Goal: Book appointment/travel/reservation

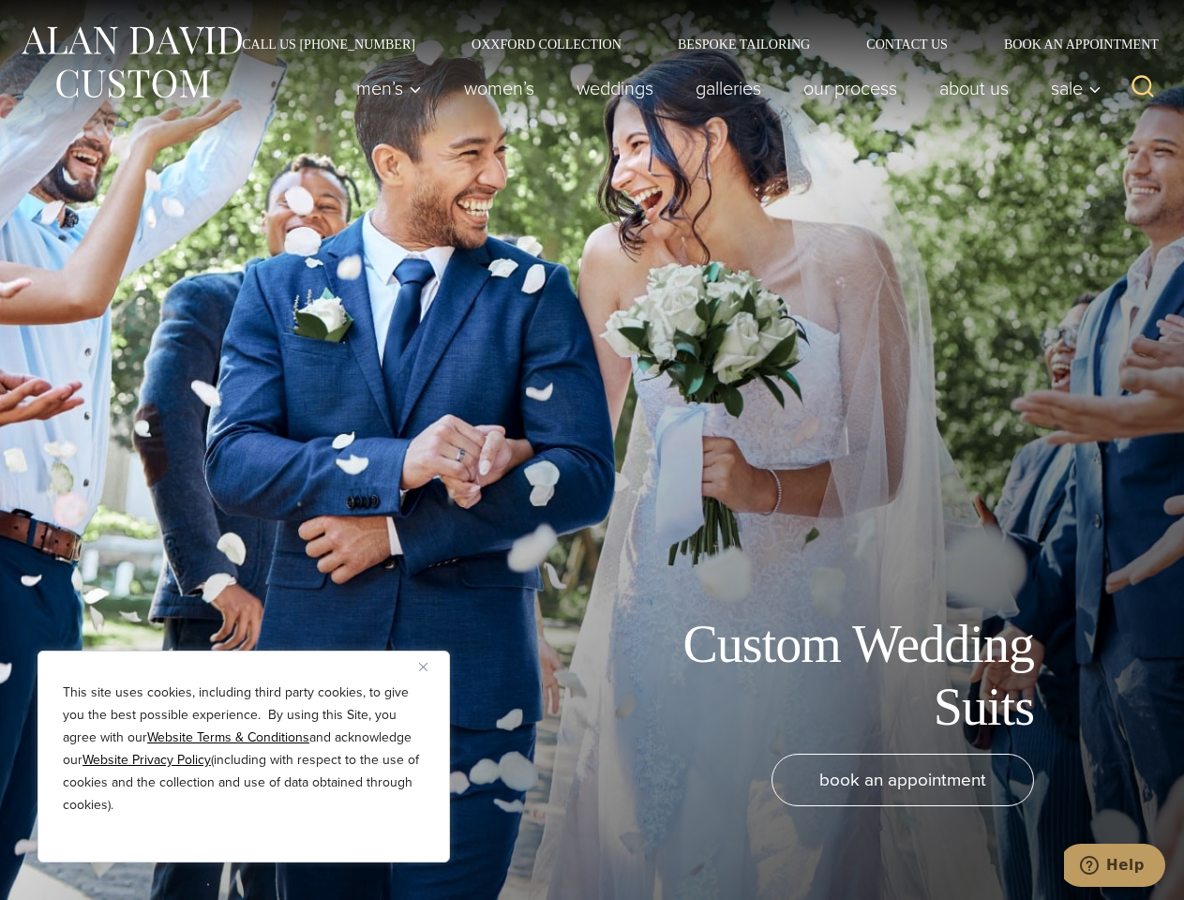
click at [592, 450] on div "Custom Wedding Suits book an appointment" at bounding box center [592, 450] width 1184 height 900
click at [430, 666] on button "Close" at bounding box center [430, 666] width 22 height 22
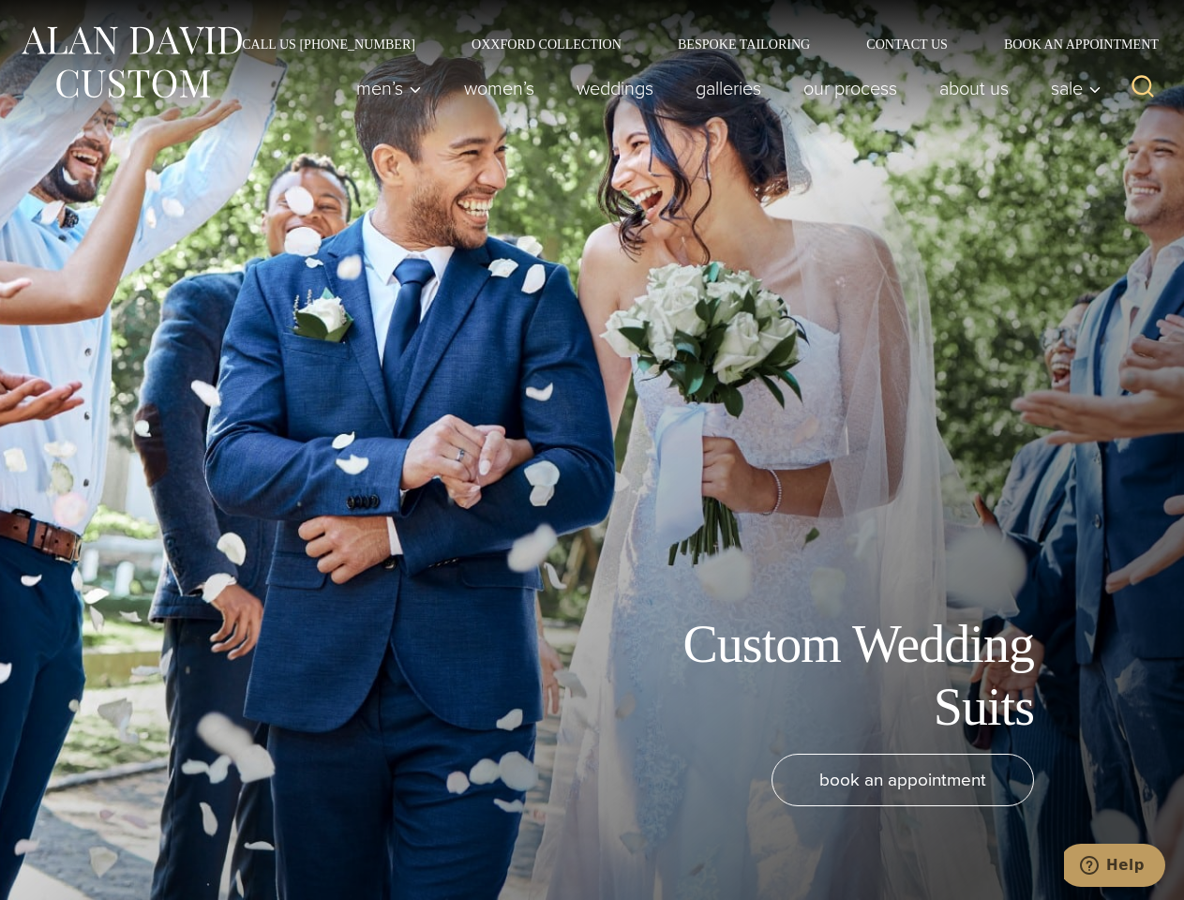
click at [244, 837] on div "book an appointment" at bounding box center [564, 817] width 1090 height 127
click at [1143, 88] on icon "Search" at bounding box center [1143, 86] width 27 height 27
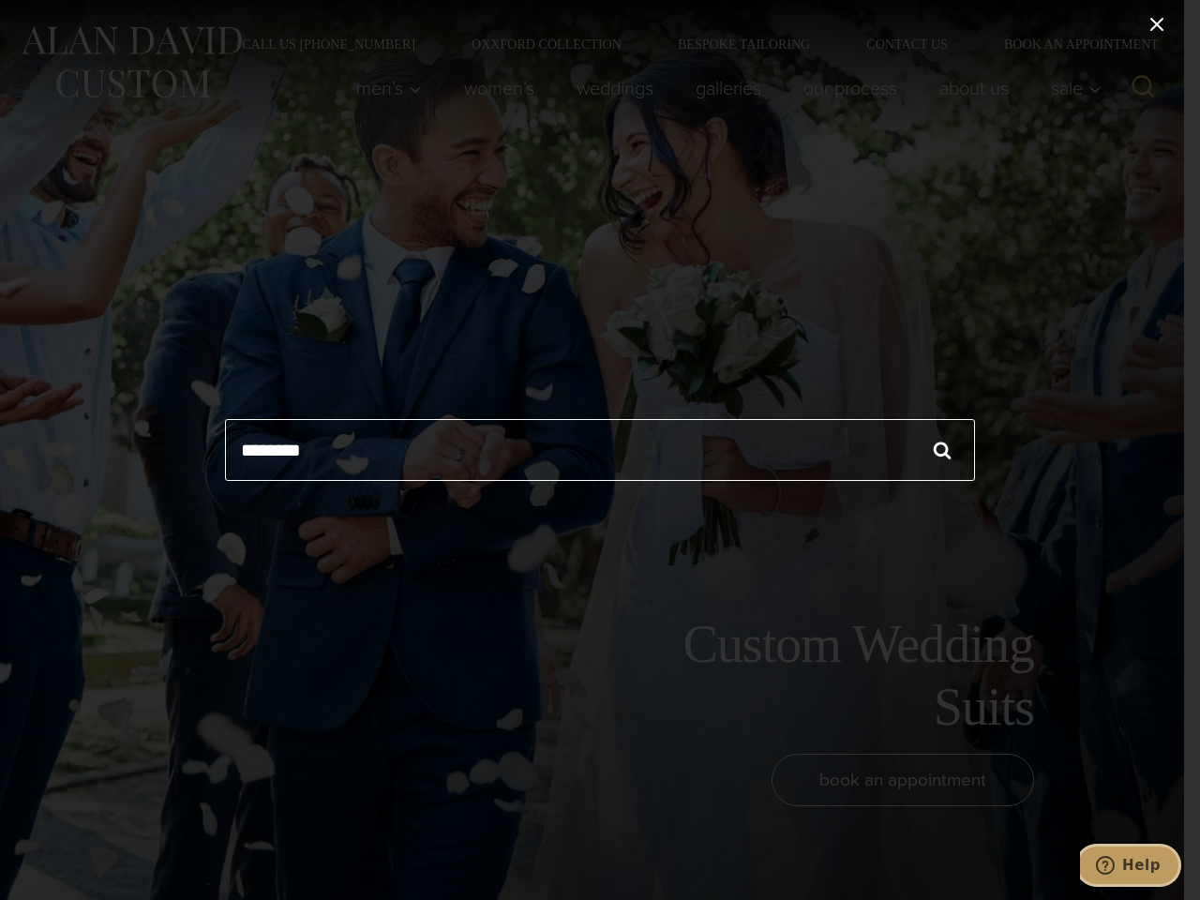
click at [1115, 865] on icon "Help" at bounding box center [1105, 865] width 19 height 19
